Goal: Navigation & Orientation: Find specific page/section

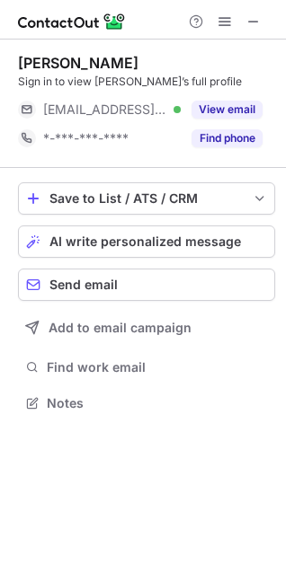
scroll to position [391, 286]
click at [250, 20] on span at bounding box center [253, 21] width 14 height 14
